Goal: Find specific page/section: Find specific page/section

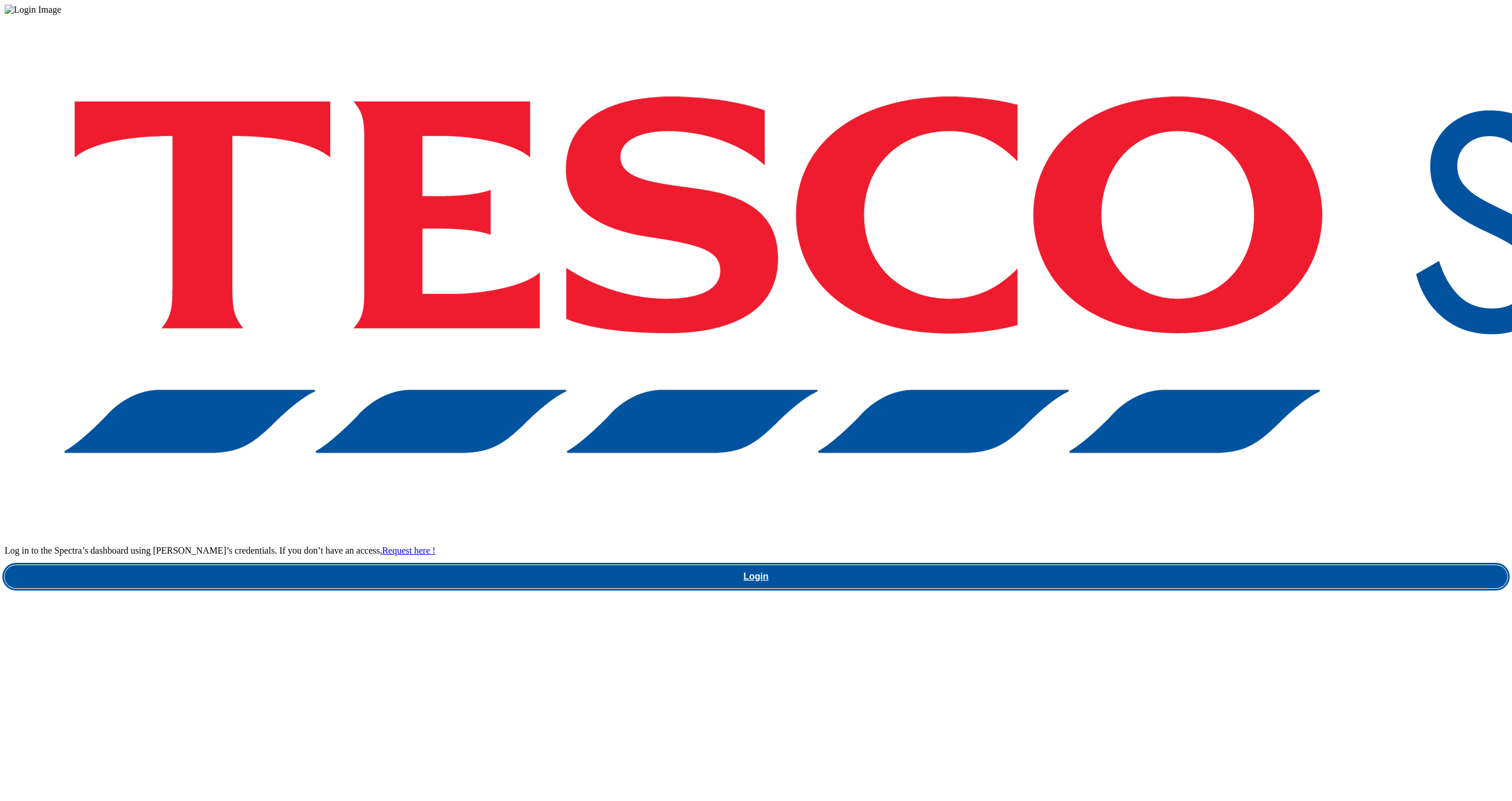
click at [1208, 565] on link "Login" at bounding box center [756, 577] width 1502 height 23
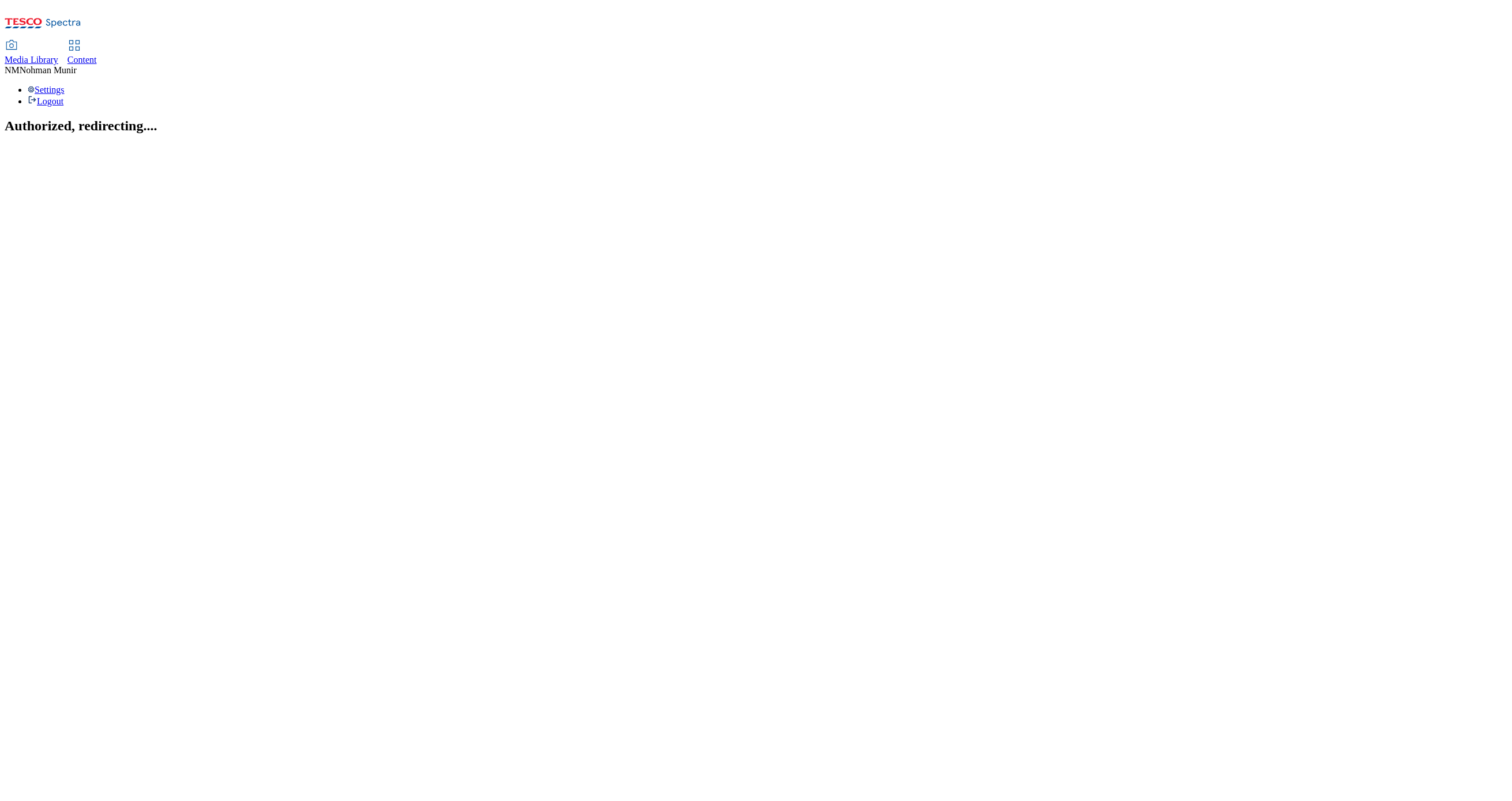
click at [97, 55] on span "Content" at bounding box center [82, 59] width 29 height 10
